Goal: Transaction & Acquisition: Subscribe to service/newsletter

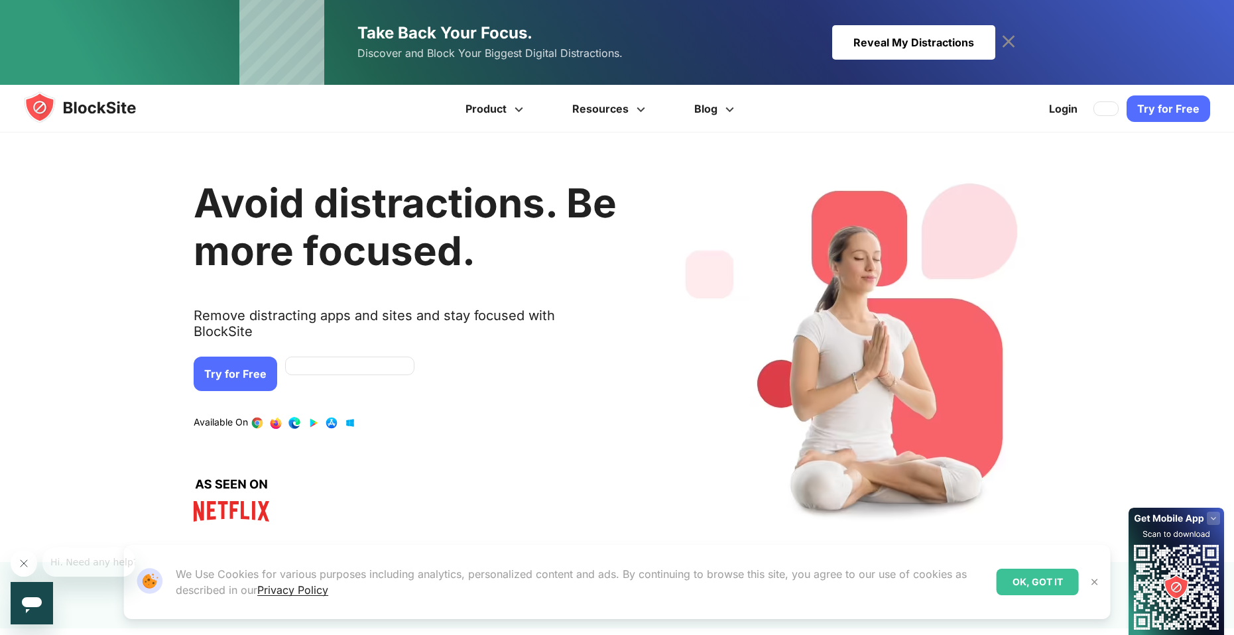
click at [235, 359] on link "Try for Free" at bounding box center [236, 374] width 84 height 34
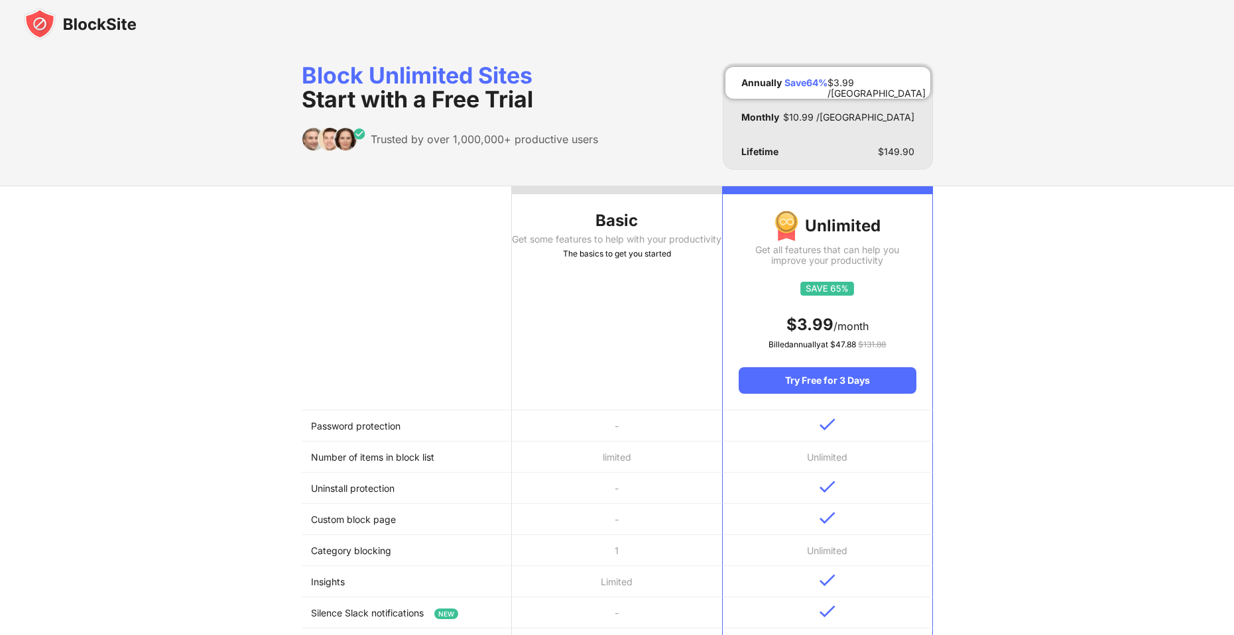
click at [550, 383] on th "Basic Get some features to help with your productivity The basics to get you st…" at bounding box center [617, 298] width 210 height 224
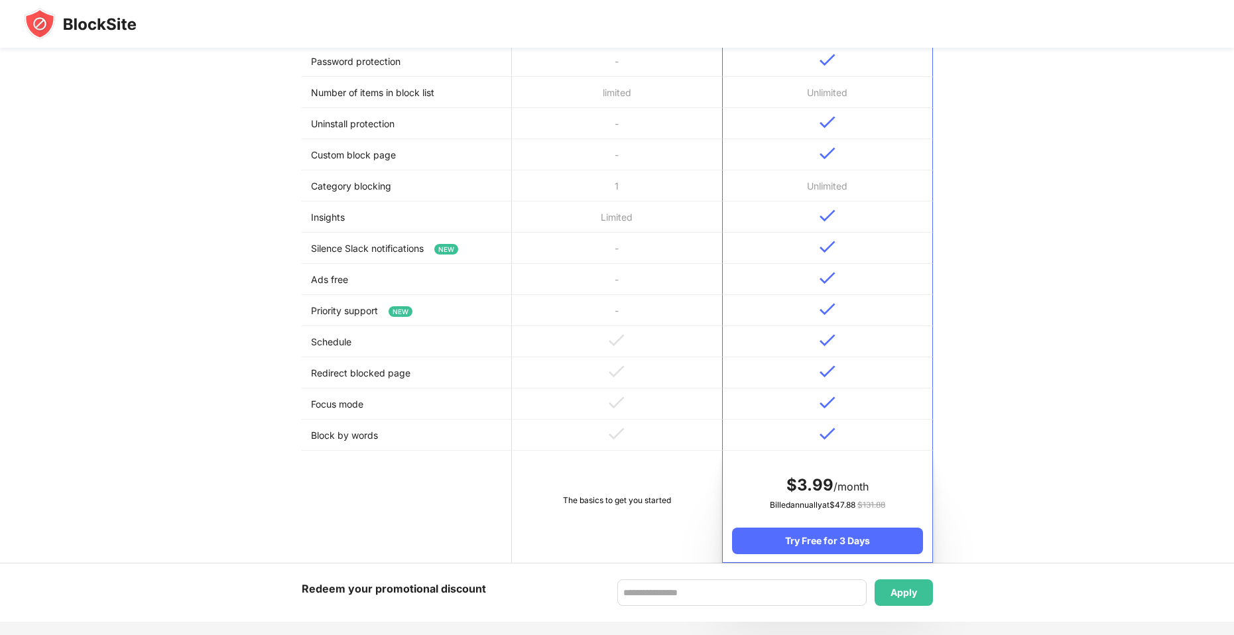
scroll to position [398, 0]
